Goal: Task Accomplishment & Management: Use online tool/utility

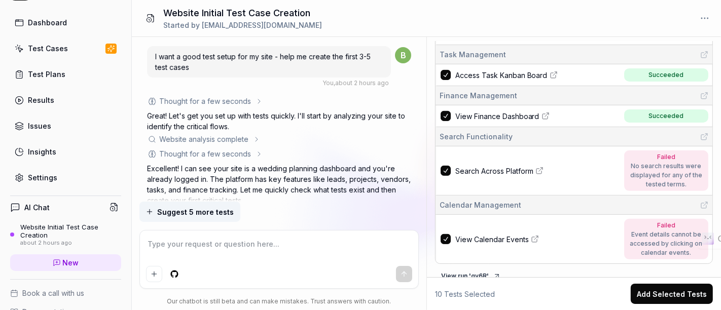
scroll to position [308, 0]
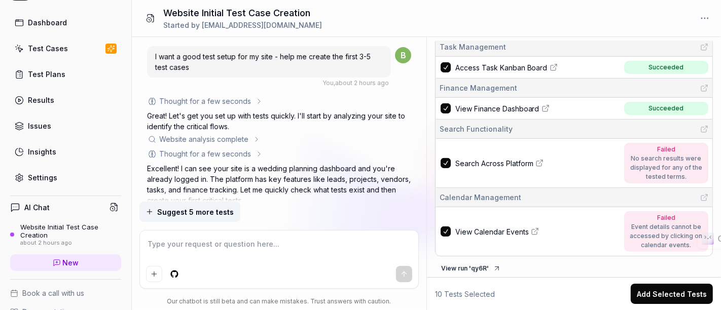
click at [472, 262] on button "View run ' qy6R '" at bounding box center [471, 269] width 72 height 16
type textarea "*"
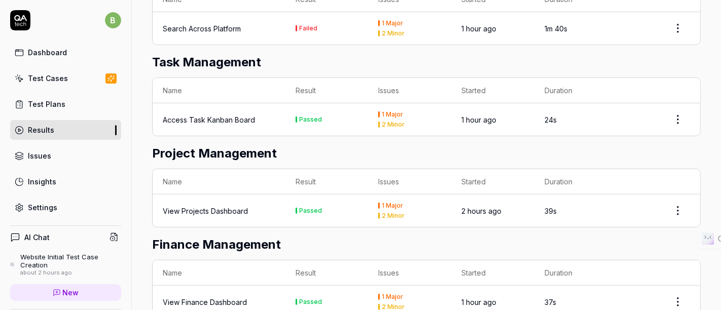
scroll to position [638, 0]
click at [672, 120] on html "b Dashboard Test Cases Test Plans Results Issues Insights Settings AI Chat Webs…" at bounding box center [360, 155] width 721 height 310
click at [563, 154] on html "b Dashboard Test Cases Test Plans Results Issues Insights Settings AI Chat Webs…" at bounding box center [360, 155] width 721 height 310
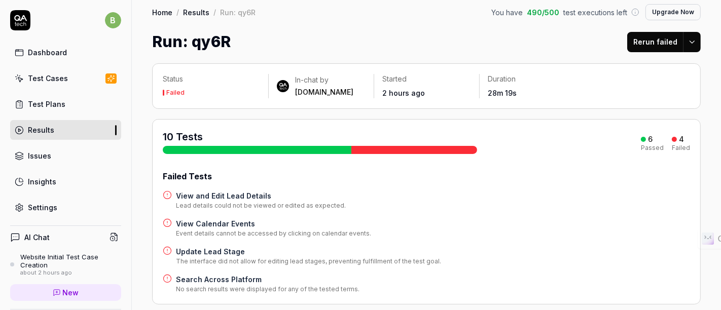
scroll to position [0, 0]
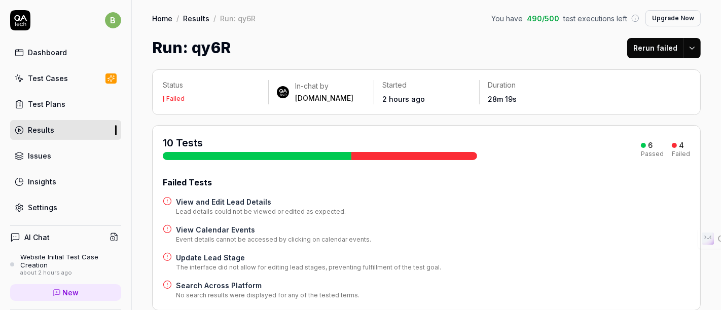
click at [661, 15] on button "Upgrade Now" at bounding box center [673, 18] width 55 height 16
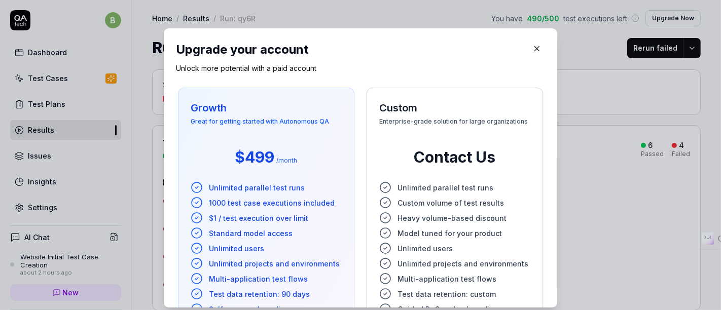
click at [533, 48] on icon "button" at bounding box center [537, 48] width 9 height 9
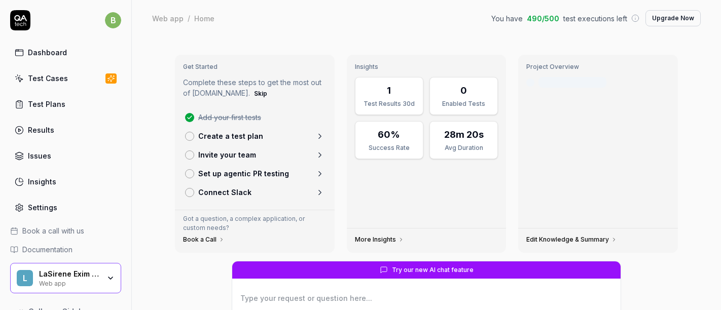
type textarea "*"
